Goal: Information Seeking & Learning: Learn about a topic

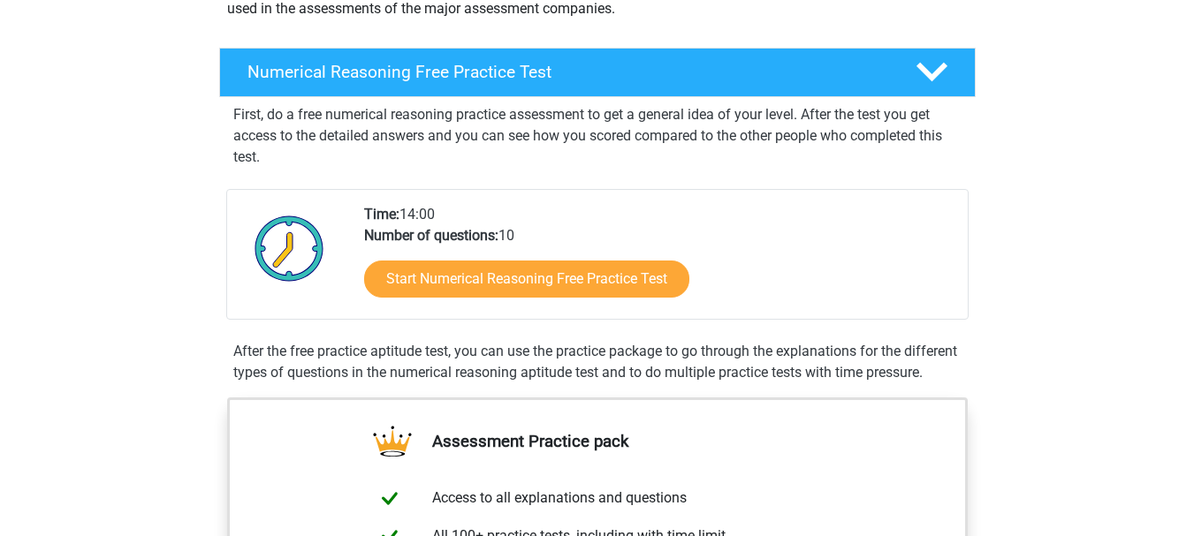
scroll to position [239, 0]
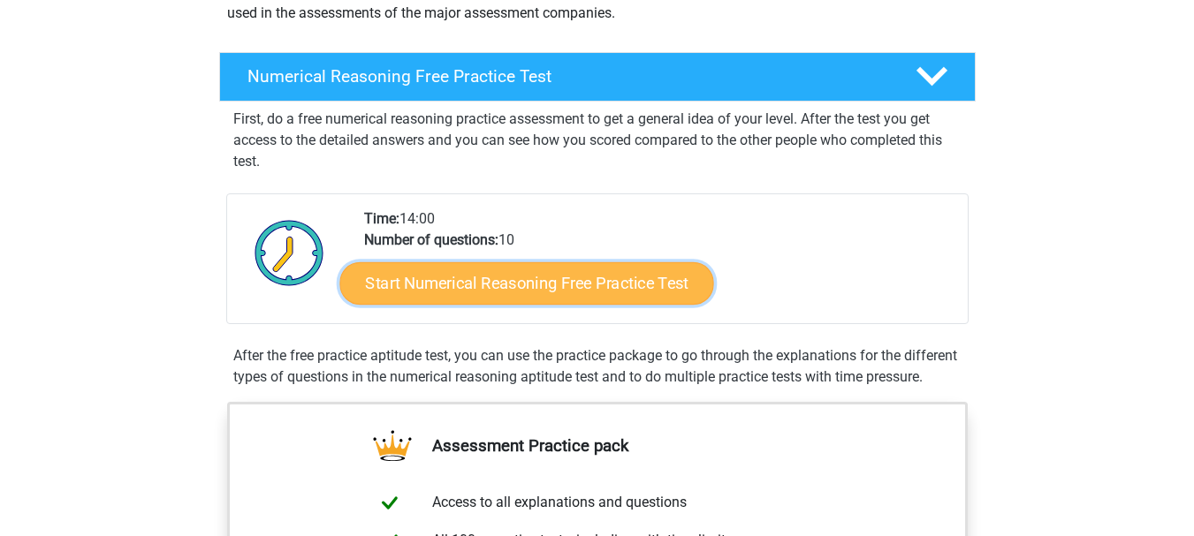
click at [641, 284] on link "Start Numerical Reasoning Free Practice Test" at bounding box center [526, 283] width 374 height 42
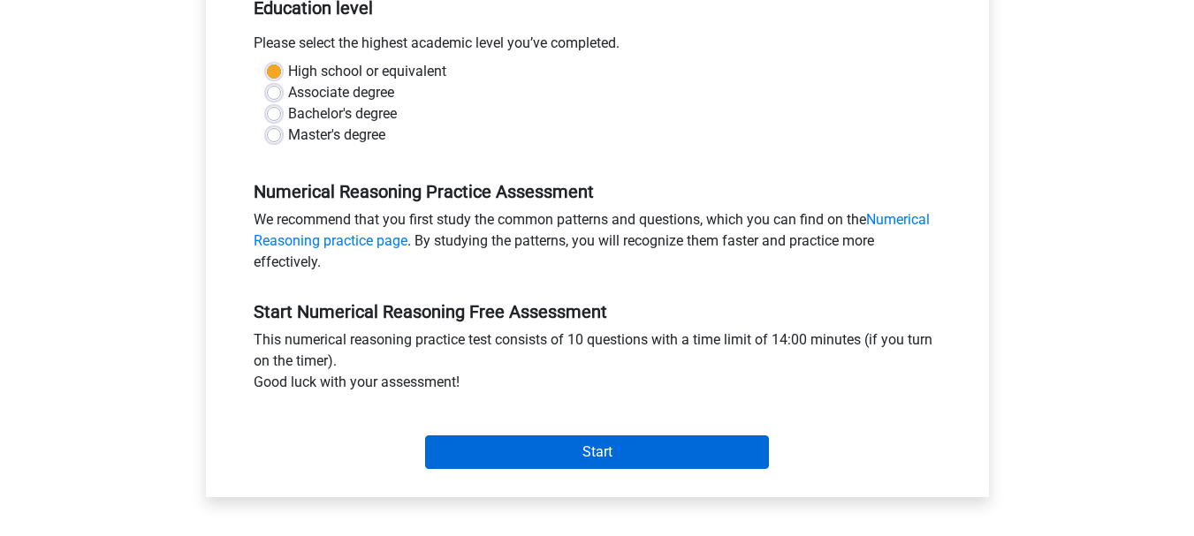
scroll to position [394, 0]
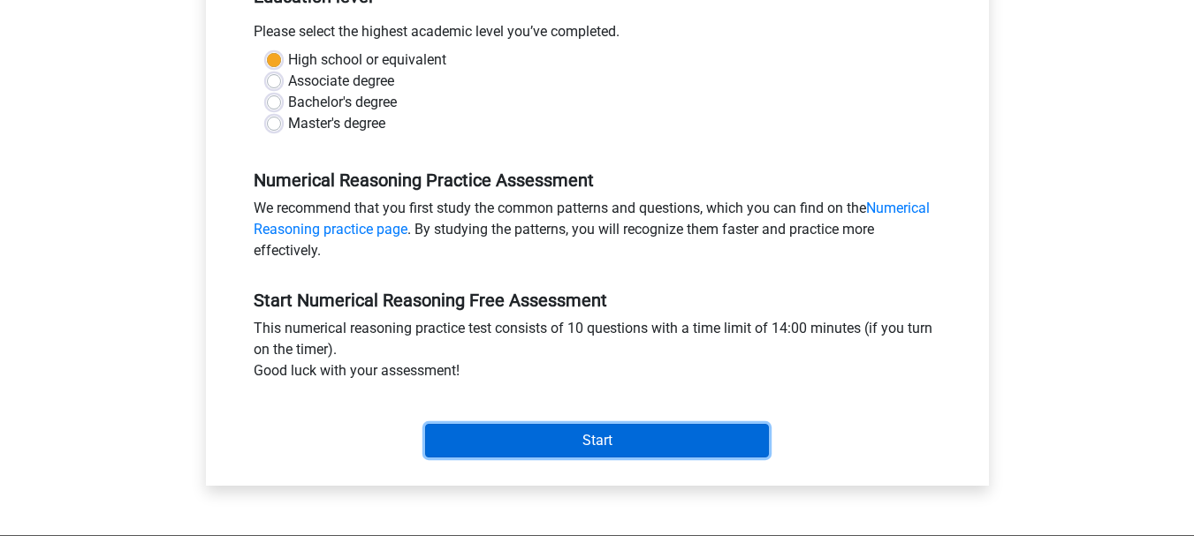
click at [626, 429] on input "Start" at bounding box center [597, 441] width 344 height 34
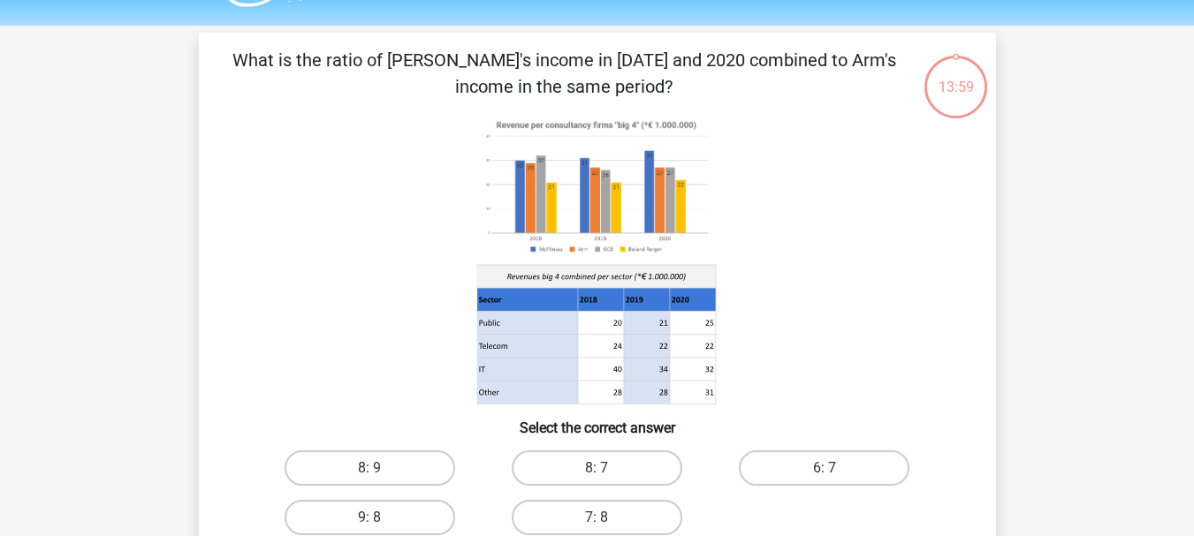
scroll to position [51, 0]
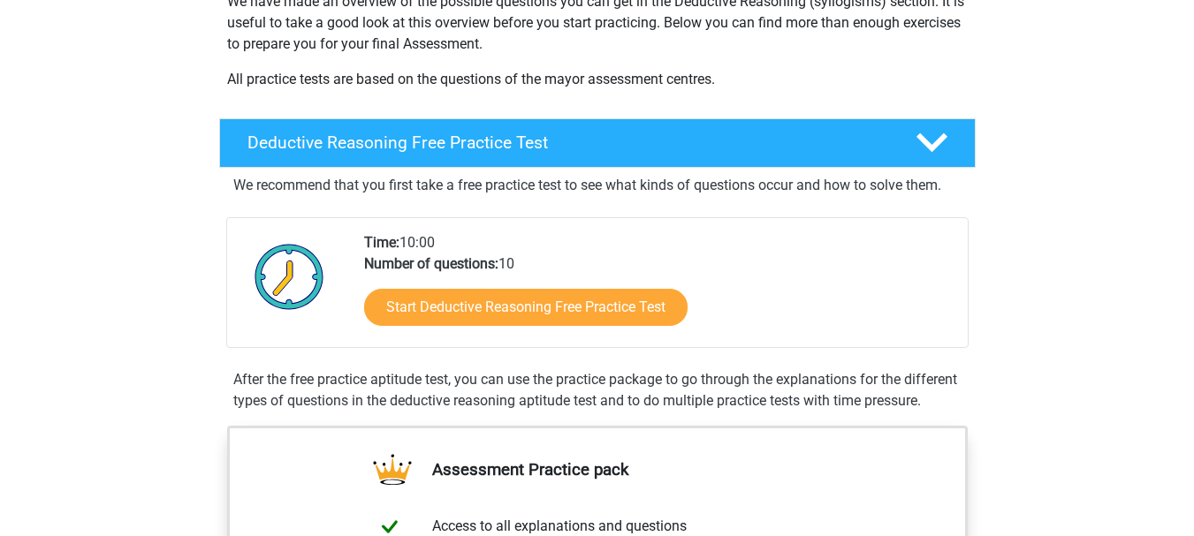
scroll to position [313, 0]
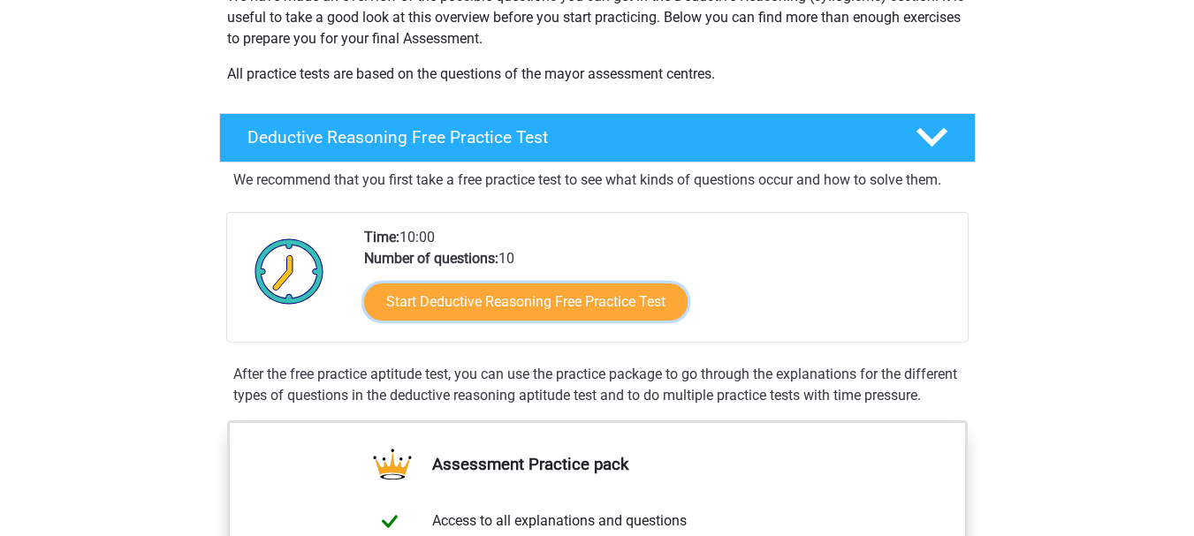
click at [534, 299] on link "Start Deductive Reasoning Free Practice Test" at bounding box center [525, 302] width 323 height 37
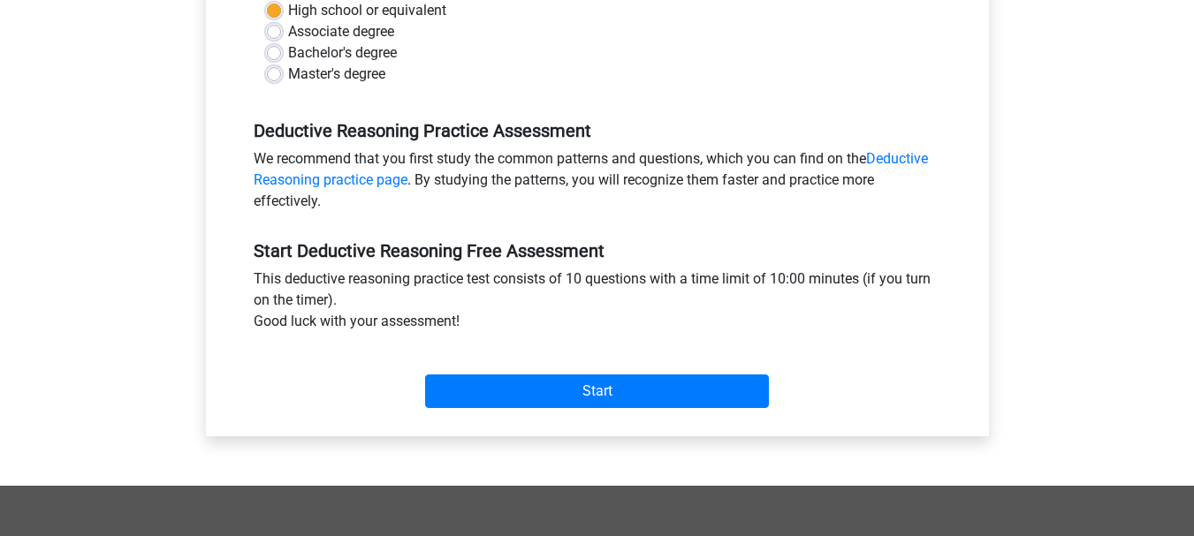
scroll to position [481, 0]
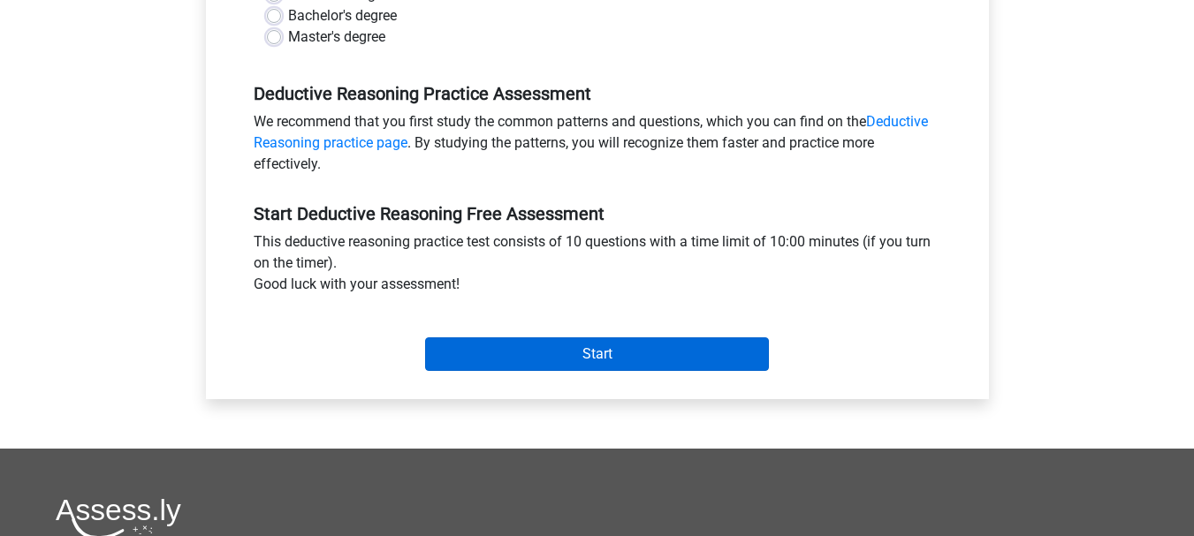
click at [524, 341] on div "Start" at bounding box center [597, 340] width 714 height 62
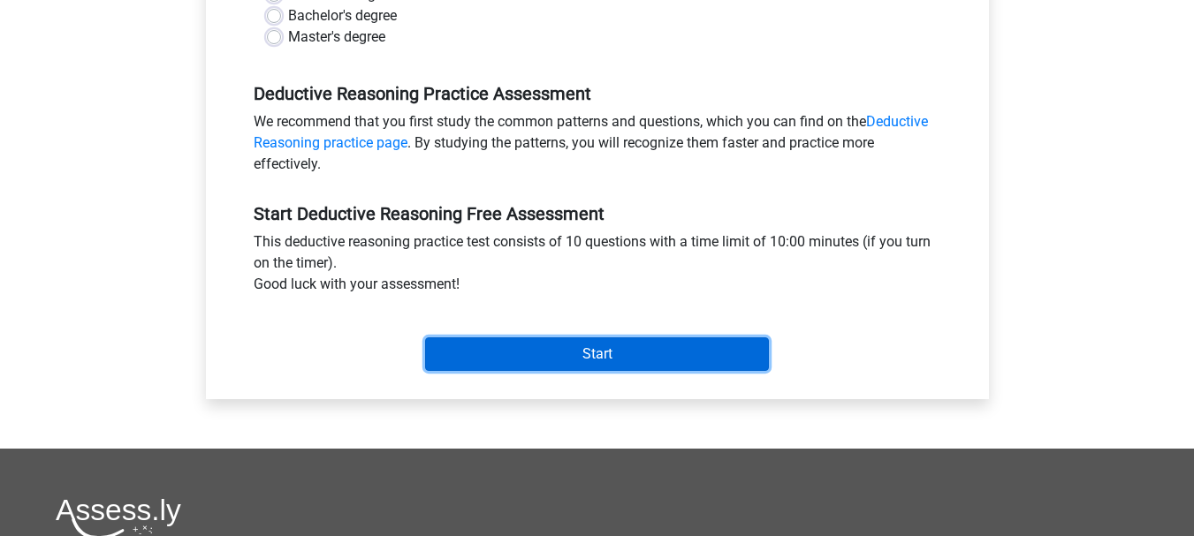
click at [524, 341] on input "Start" at bounding box center [597, 354] width 344 height 34
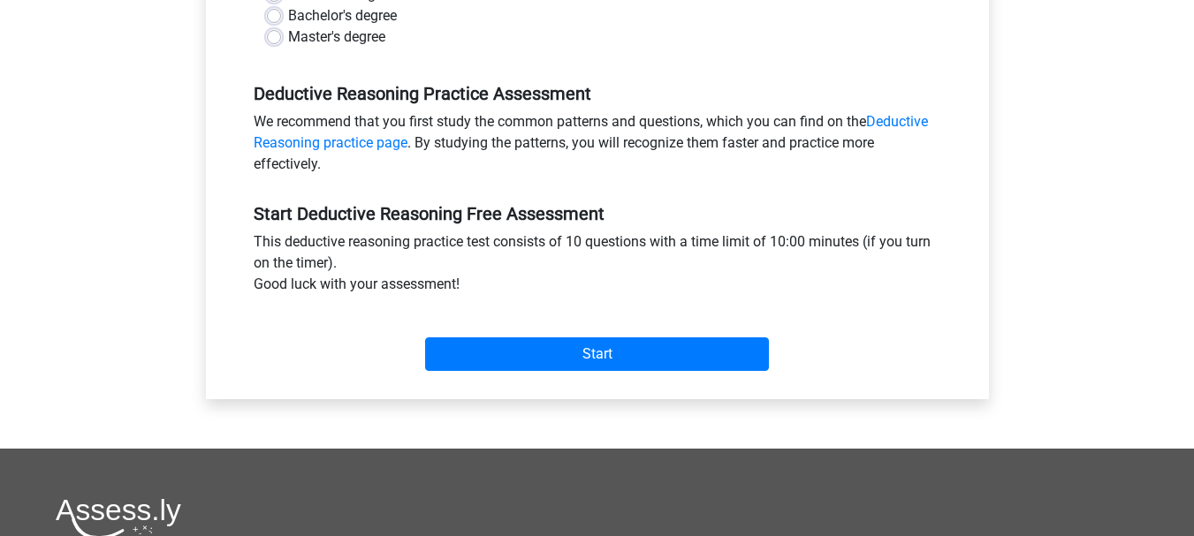
scroll to position [0, 0]
